Goal: Check status: Check status

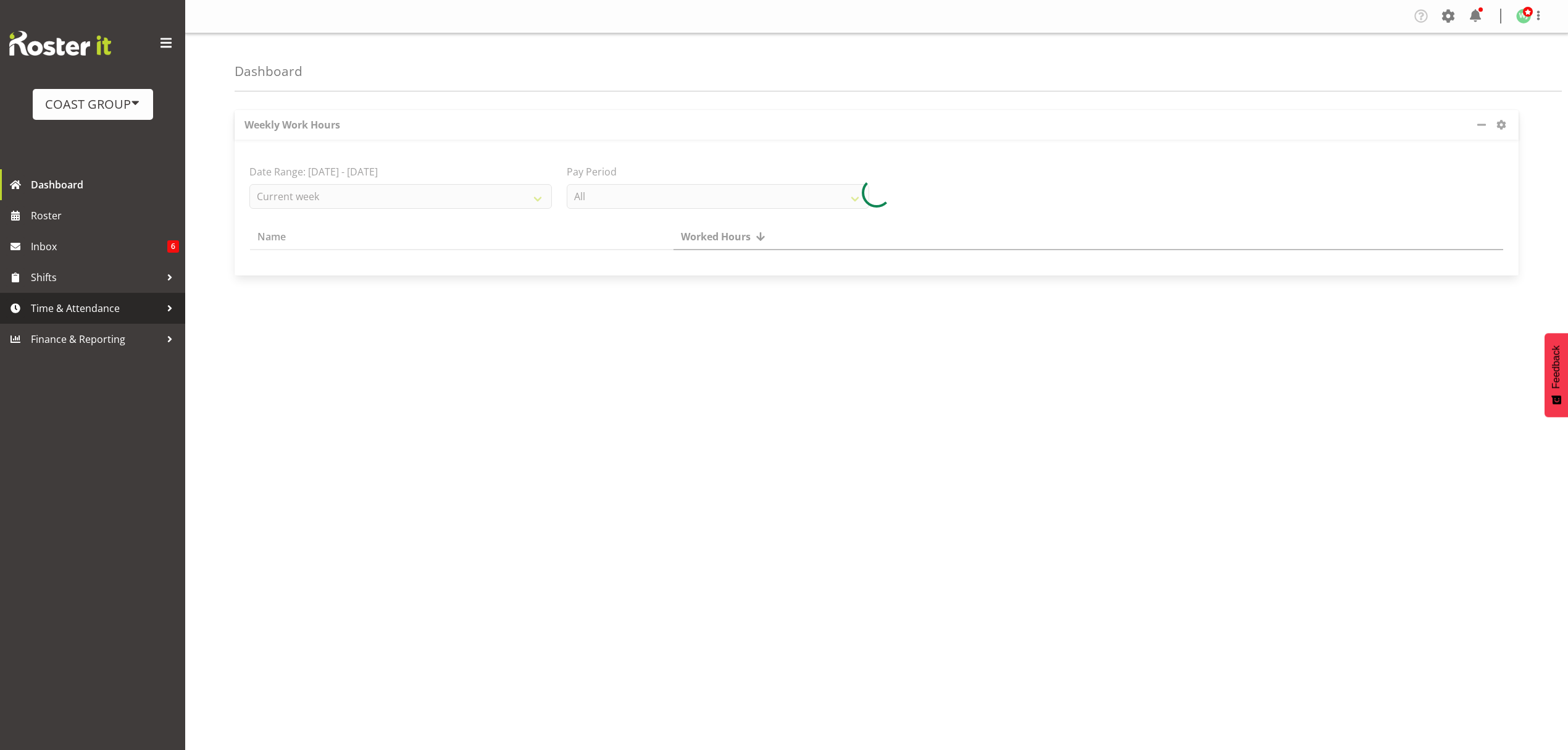
click at [93, 313] on span "Time & Attendance" at bounding box center [95, 308] width 130 height 19
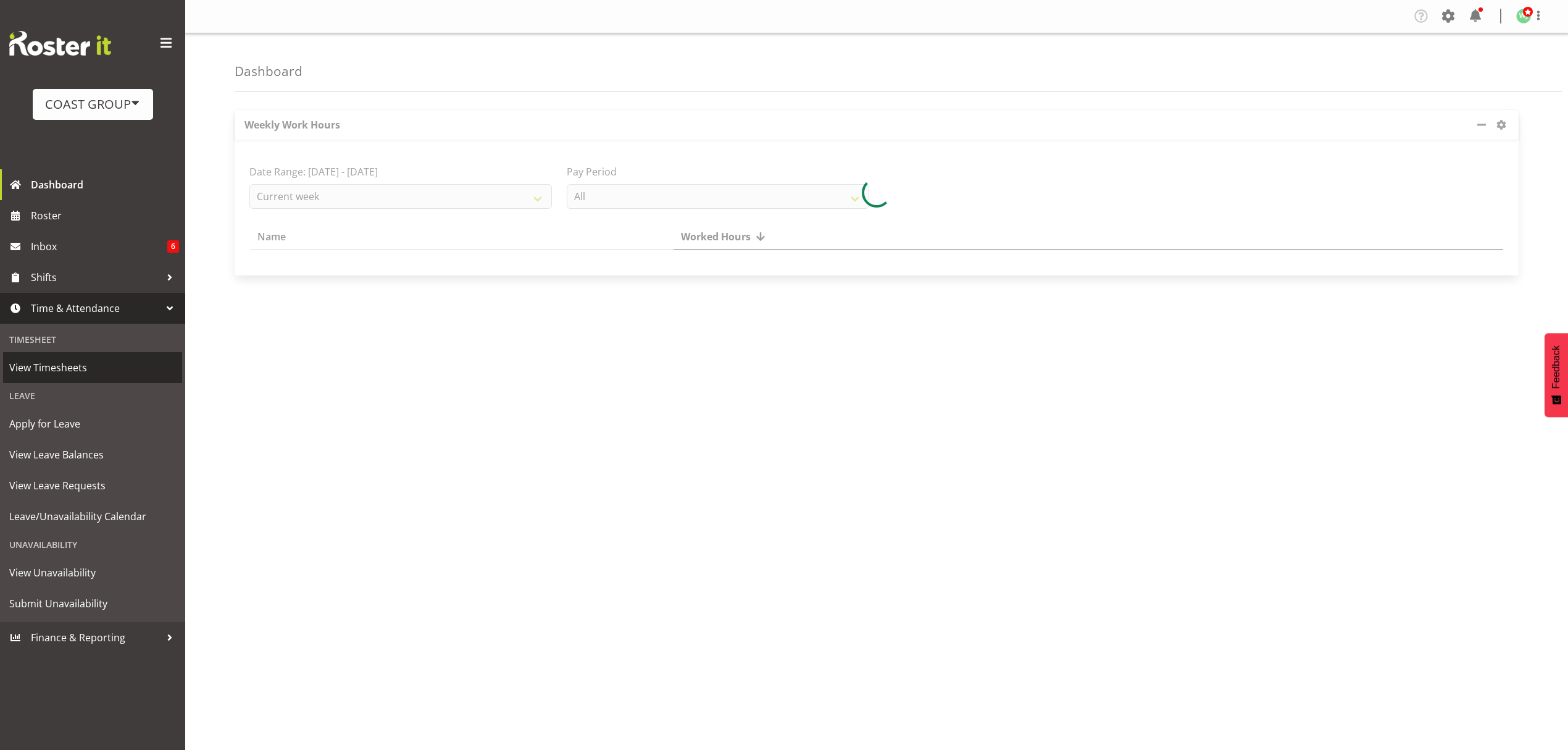
click at [73, 372] on span "View Timesheets" at bounding box center [92, 367] width 167 height 19
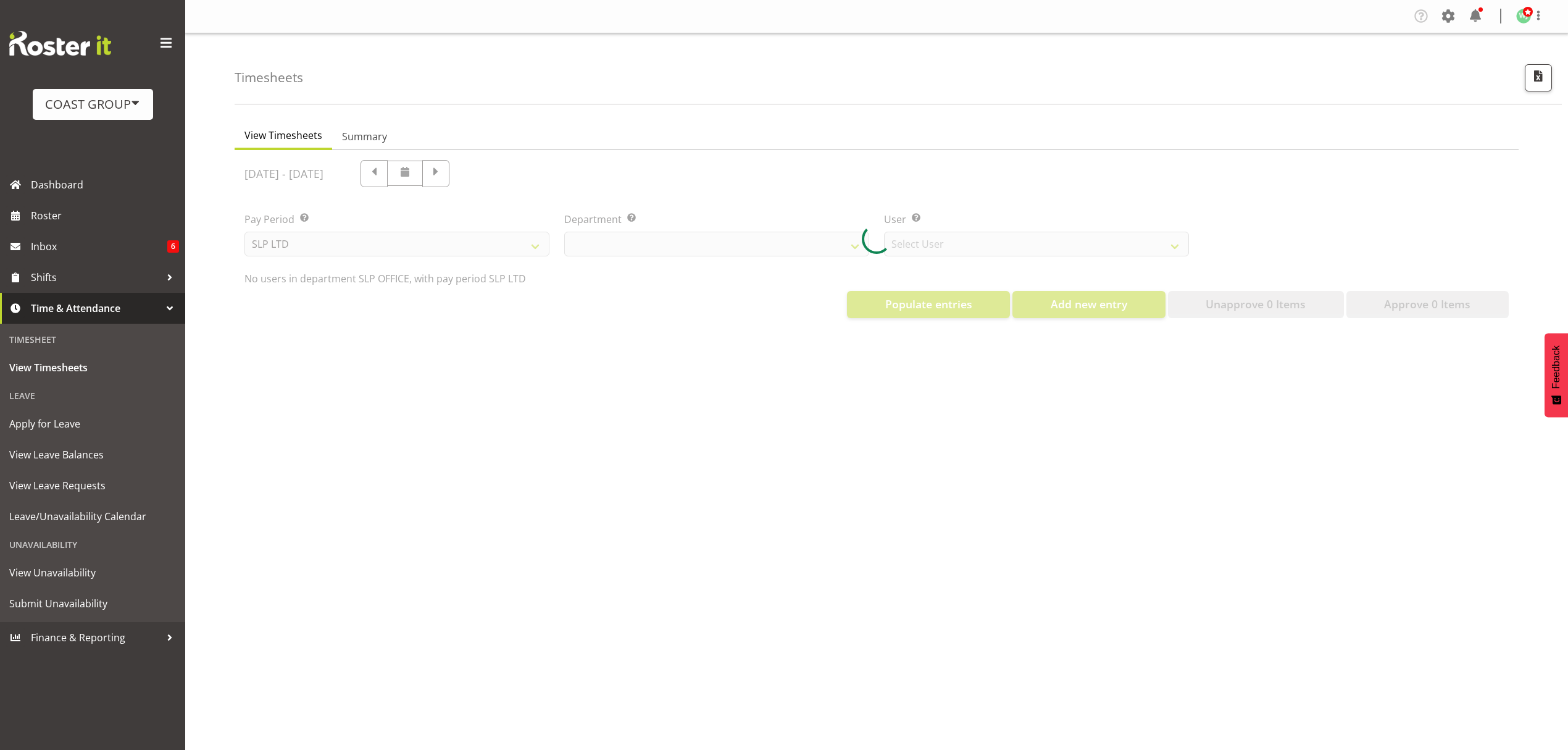
select select "25"
select select "7496"
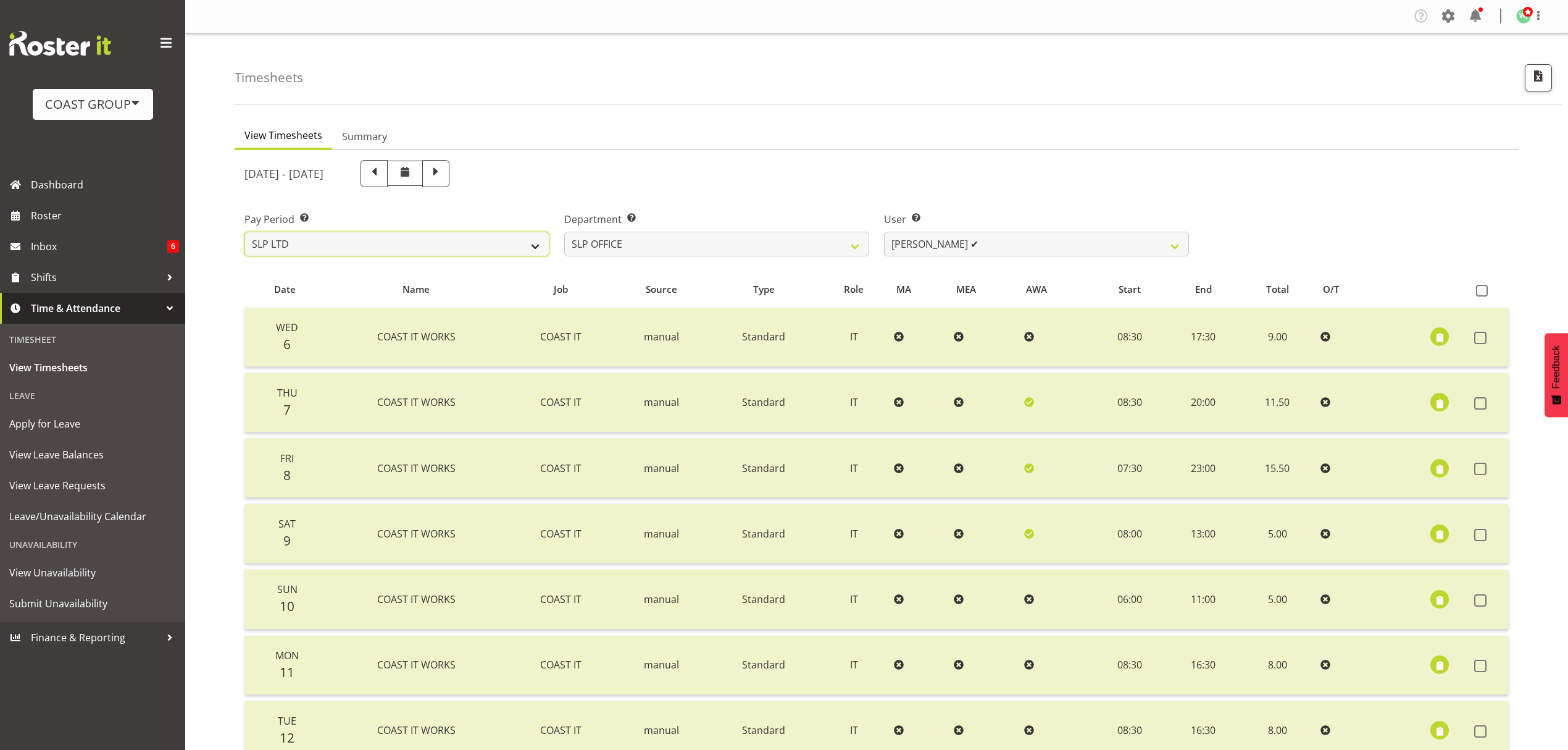
click at [519, 245] on select "SLP LTD EHS LTD DW LTD VEHICLES Carlton Events [PERSON_NAME] 120 Limited Wellin…" at bounding box center [397, 244] width 305 height 25
select select "7"
click at [245, 232] on select "SLP LTD EHS LTD DW LTD VEHICLES Carlton Events [PERSON_NAME] 120 Limited Wellin…" at bounding box center [397, 244] width 305 height 25
select select
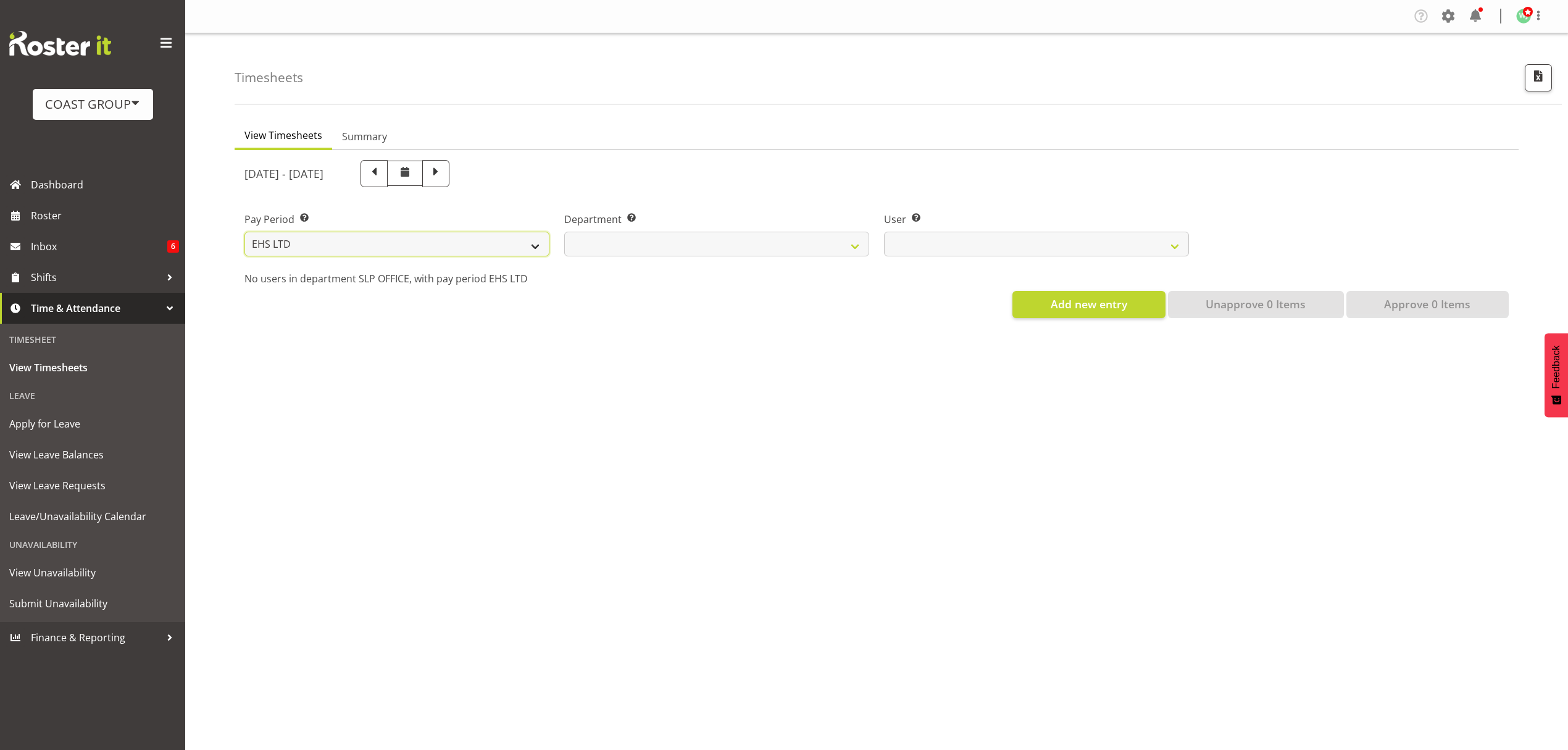
select select
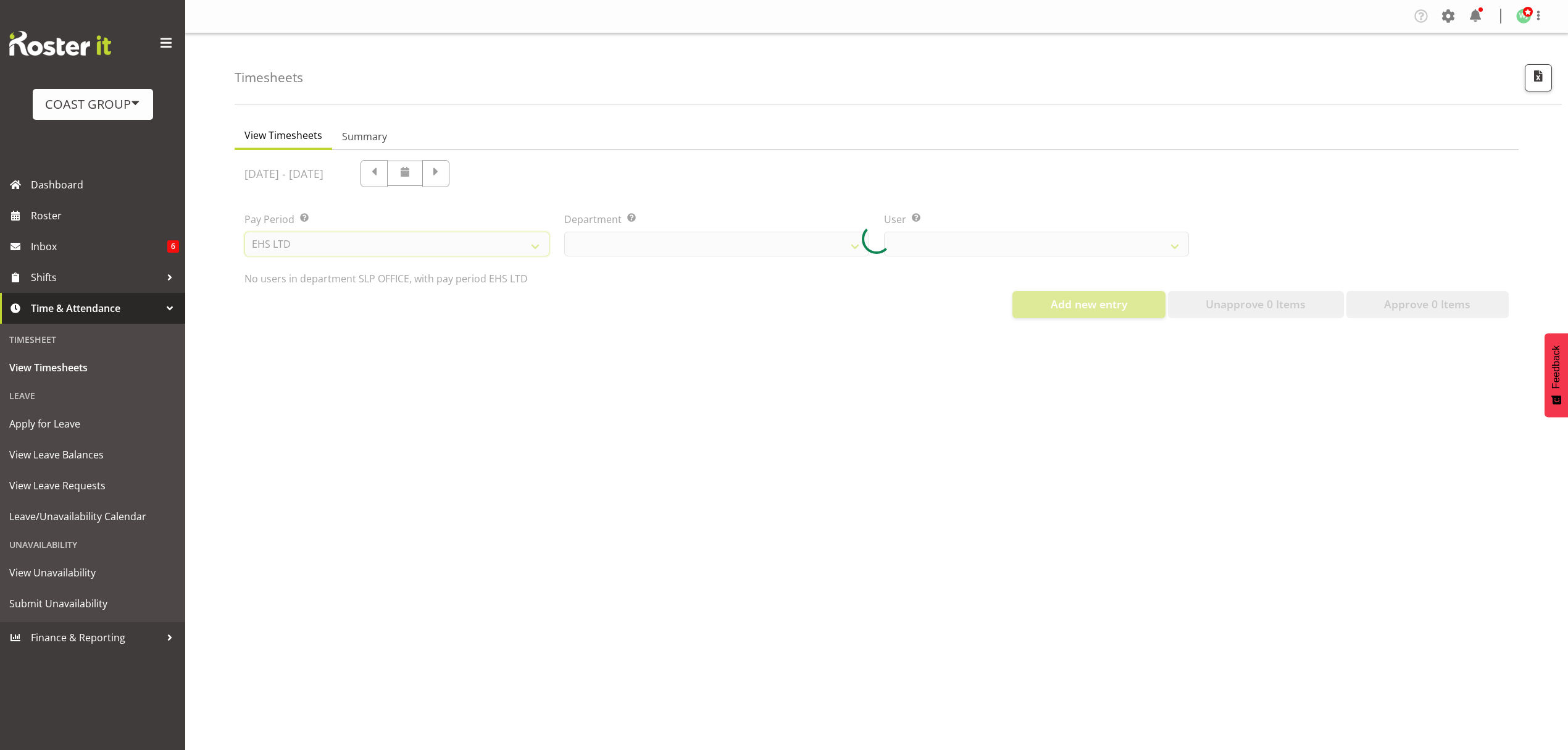
select select
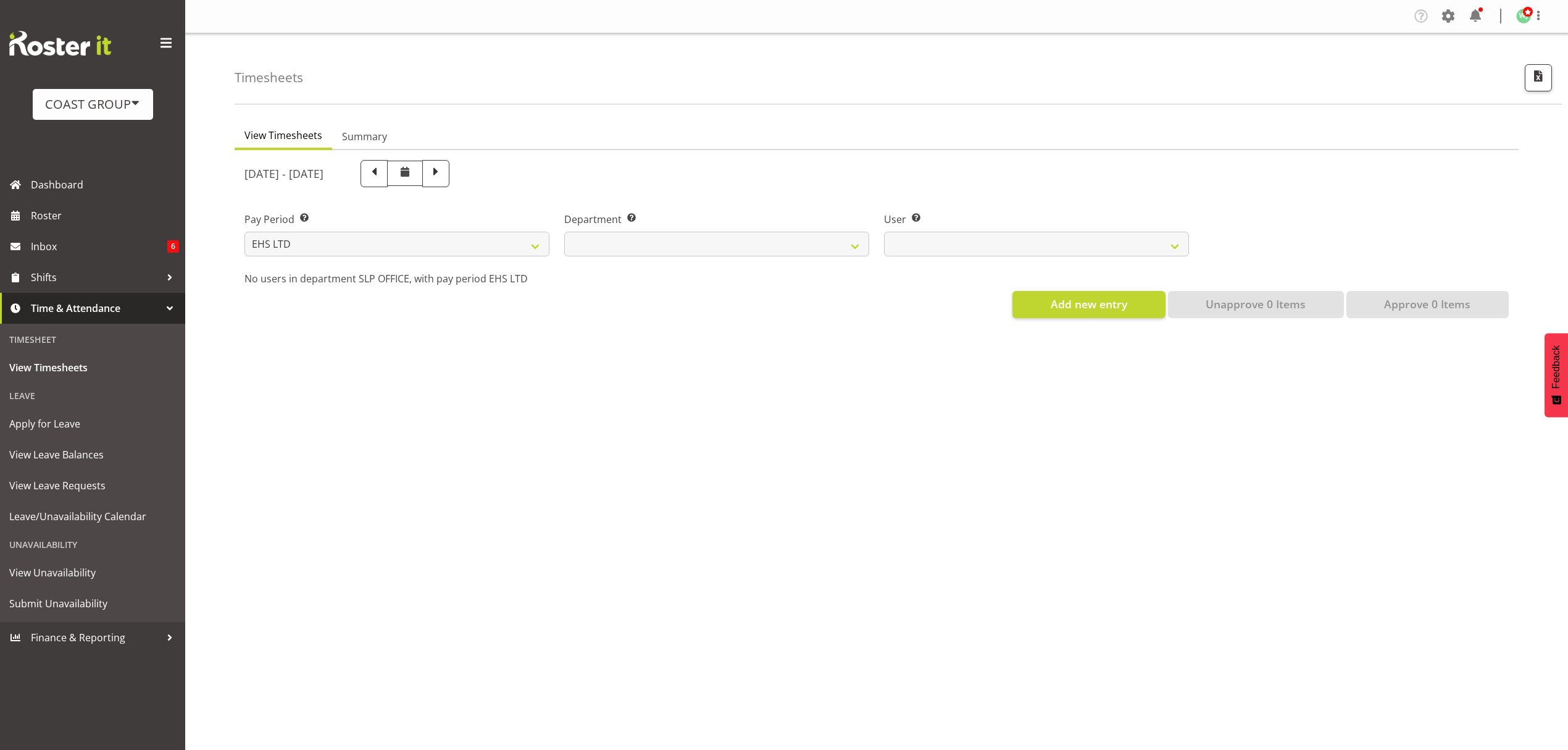
click at [756, 258] on div "Department Select which department you would like to view. EHS AKL ACCOUNTS EHS…" at bounding box center [716, 229] width 319 height 69
click at [759, 245] on select "EHS AKL ACCOUNTS EHS AKL CARPET EHS AKL D&B EHS AKL DESIGNER EHS AKL FURNITURE …" at bounding box center [716, 244] width 305 height 25
select select "40"
click at [564, 232] on select "EHS AKL ACCOUNTS EHS AKL CARPET EHS AKL D&B EHS AKL DESIGNER EHS AKL FURNITURE …" at bounding box center [716, 244] width 305 height 25
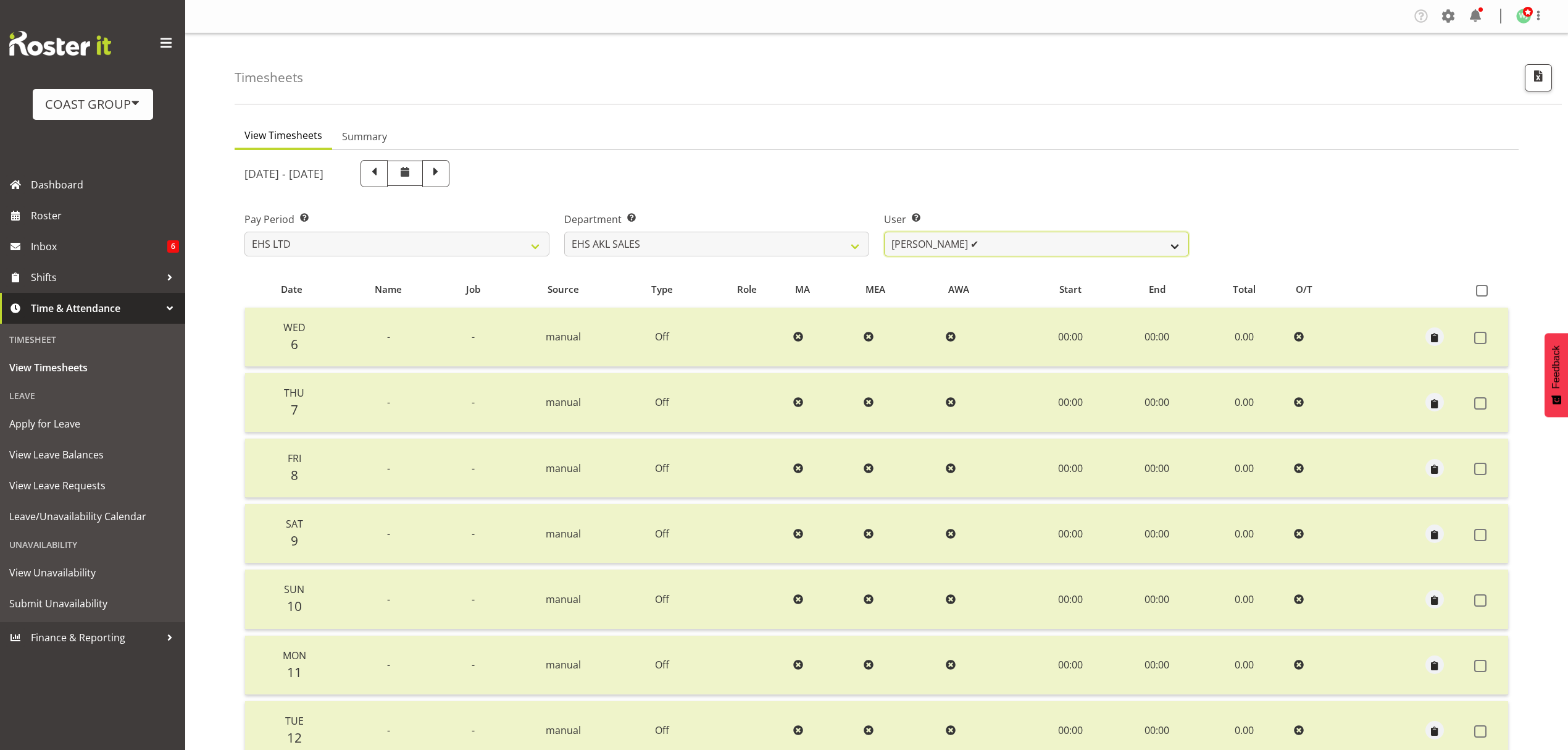
click at [1059, 245] on select "[PERSON_NAME] ✔ [PERSON_NAME] ✔ [PERSON_NAME] ✔ [PERSON_NAME] ✔ [PERSON_NAME] ✔…" at bounding box center [1036, 244] width 305 height 25
select select "10236"
click at [884, 232] on select "[PERSON_NAME] ✔ [PERSON_NAME] ✔ [PERSON_NAME] ✔ [PERSON_NAME] ✔ [PERSON_NAME] ✔…" at bounding box center [1036, 244] width 305 height 25
